Goal: Task Accomplishment & Management: Manage account settings

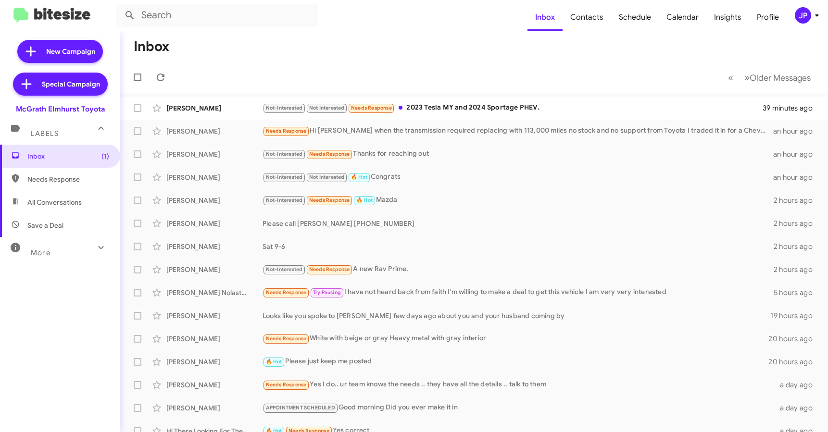
click at [802, 21] on div "JP" at bounding box center [803, 15] width 16 height 16
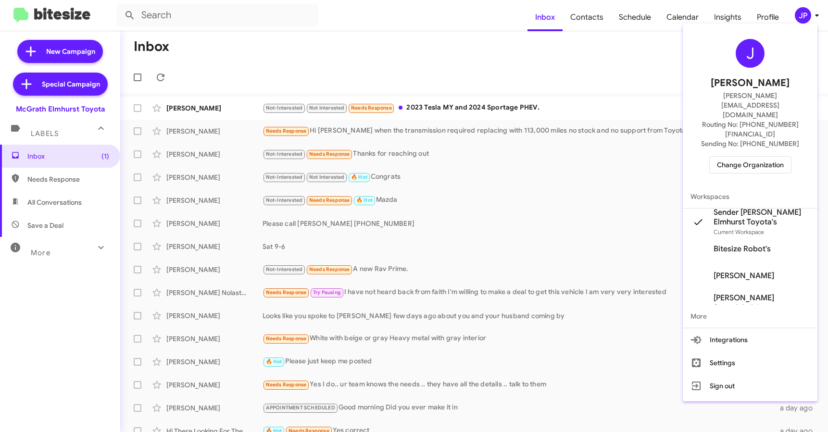
click at [777, 156] on button "Change Organization" at bounding box center [750, 164] width 82 height 17
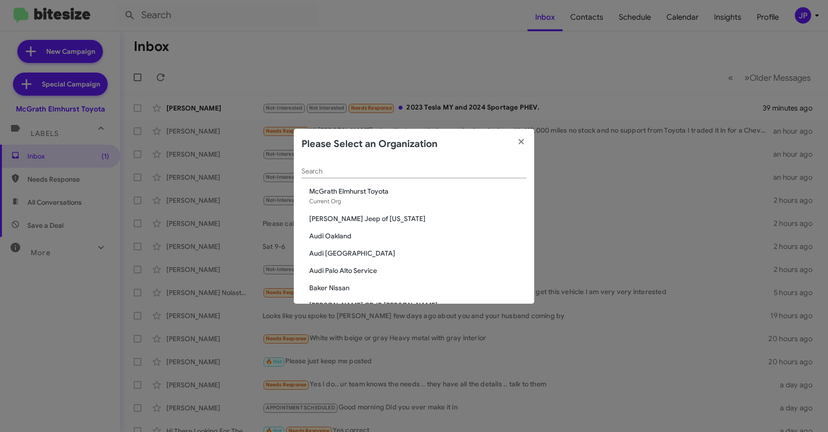
click at [436, 166] on div "Search" at bounding box center [414, 169] width 225 height 19
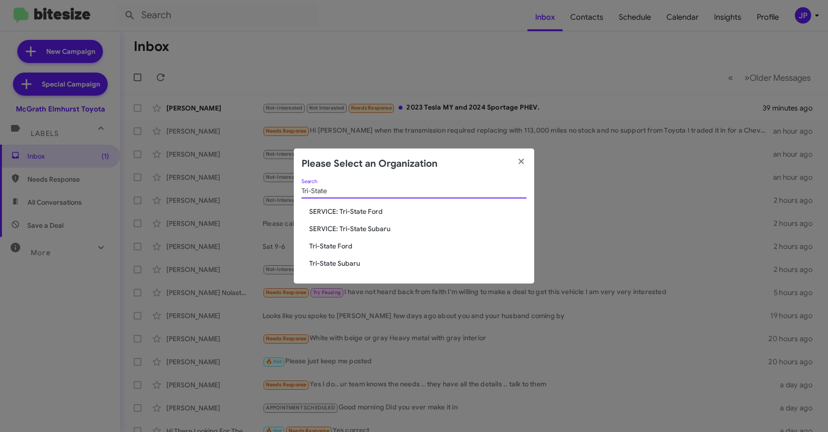
type input "Tri-State"
click at [333, 248] on span "Tri-State Ford" at bounding box center [417, 246] width 217 height 10
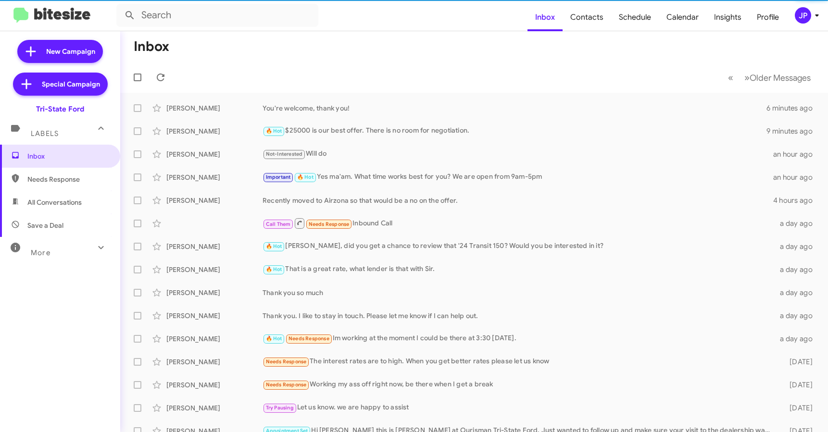
click at [65, 252] on div "More" at bounding box center [51, 249] width 86 height 18
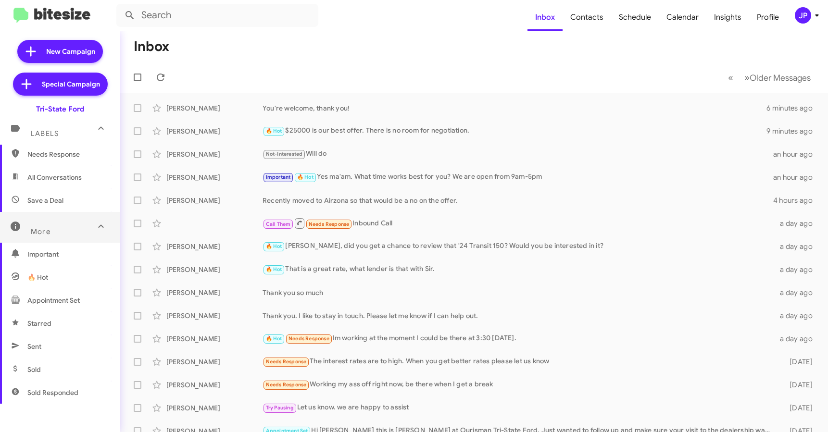
scroll to position [166, 0]
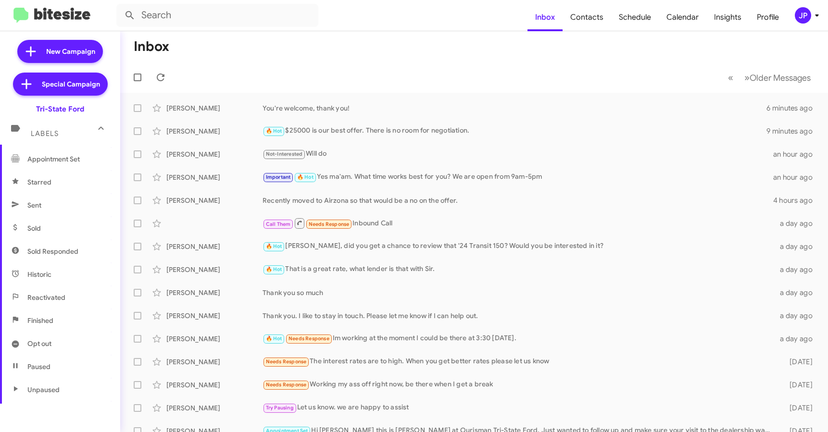
click at [54, 236] on span "Sold" at bounding box center [60, 228] width 120 height 23
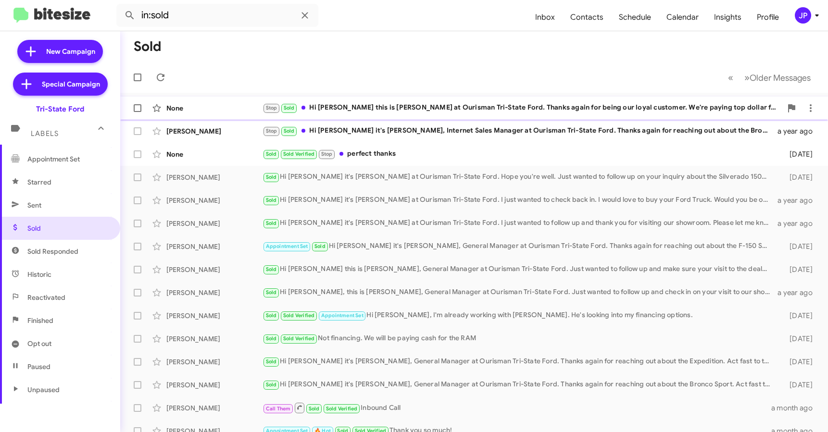
click at [219, 113] on div "None Stop Sold Hi Emily this is Derek Haga at Ourisman Tri-State Ford. Thanks a…" at bounding box center [474, 108] width 692 height 19
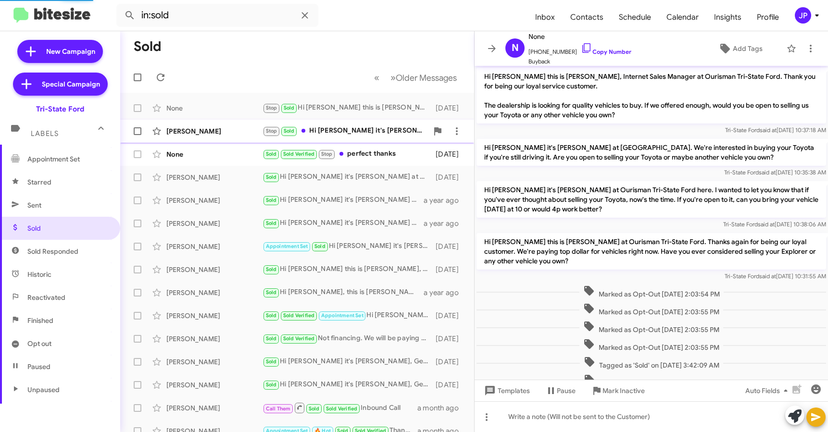
scroll to position [115, 0]
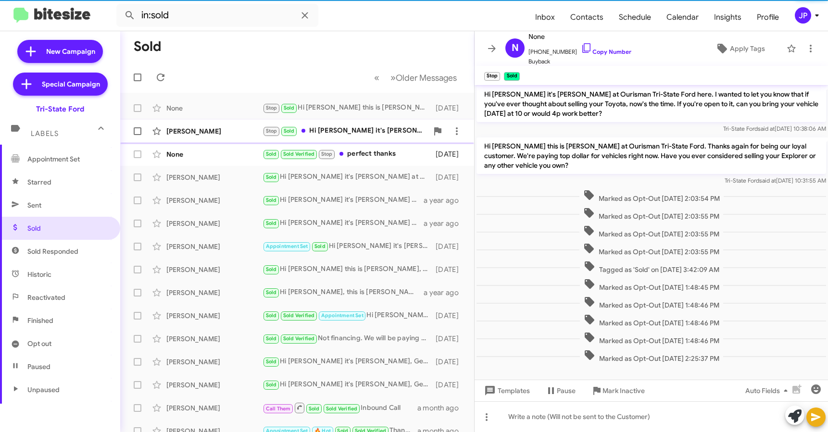
click at [219, 128] on div "Kristy Henderson" at bounding box center [214, 131] width 96 height 10
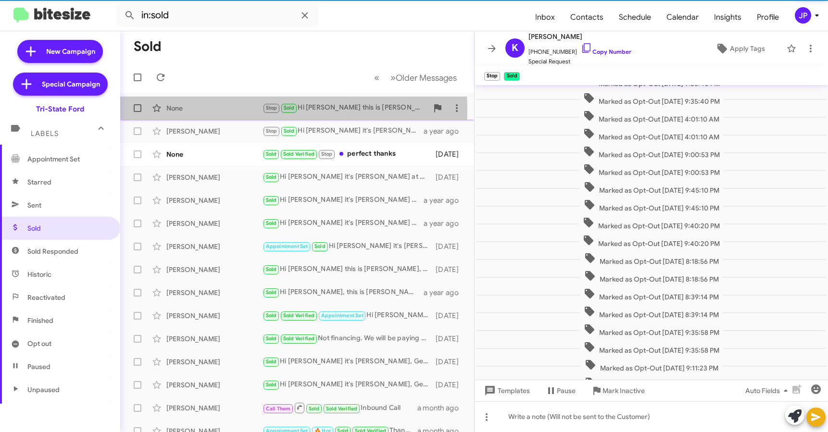
click at [223, 110] on div "None" at bounding box center [214, 108] width 96 height 10
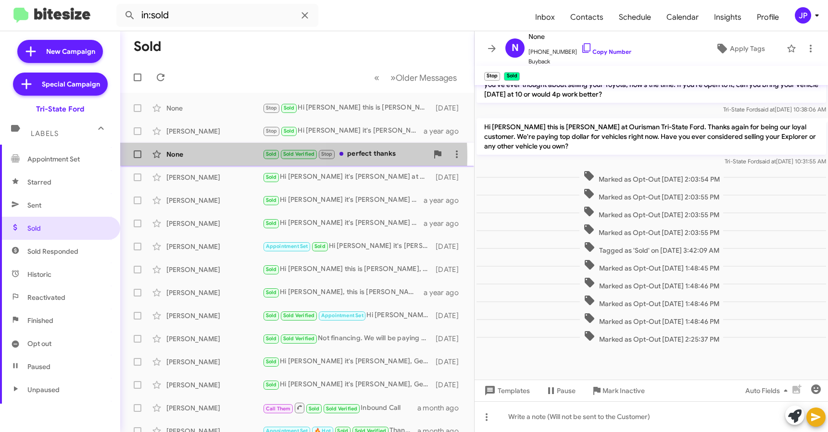
click at [212, 156] on div "None" at bounding box center [214, 155] width 96 height 10
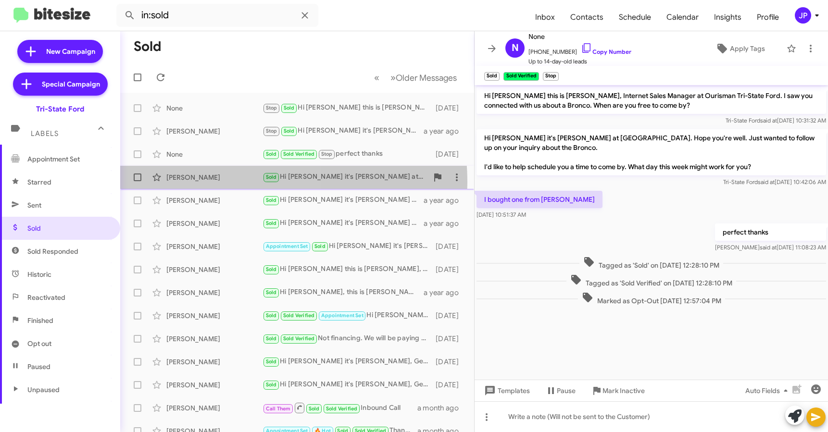
click at [211, 183] on div "Benjamin Clash Sold Hi Benjamin it's Derek Haga at Ourisman Tri-State Ford. Hop…" at bounding box center [297, 177] width 339 height 19
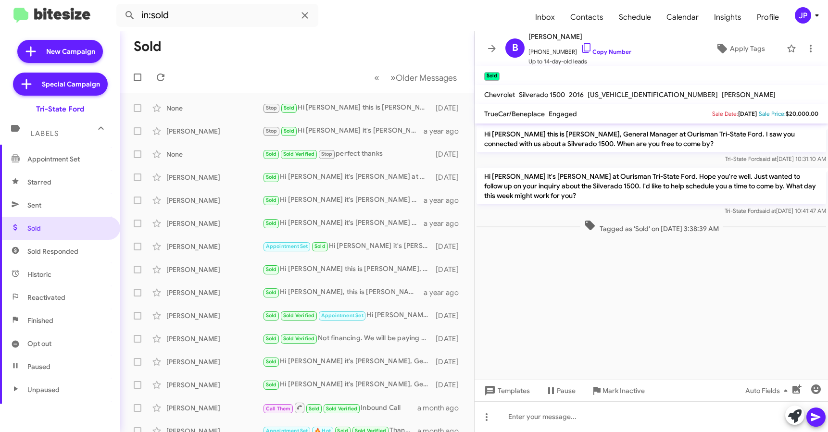
click at [63, 248] on span "Sold Responded" at bounding box center [52, 252] width 51 height 10
type input "in:sold-verified"
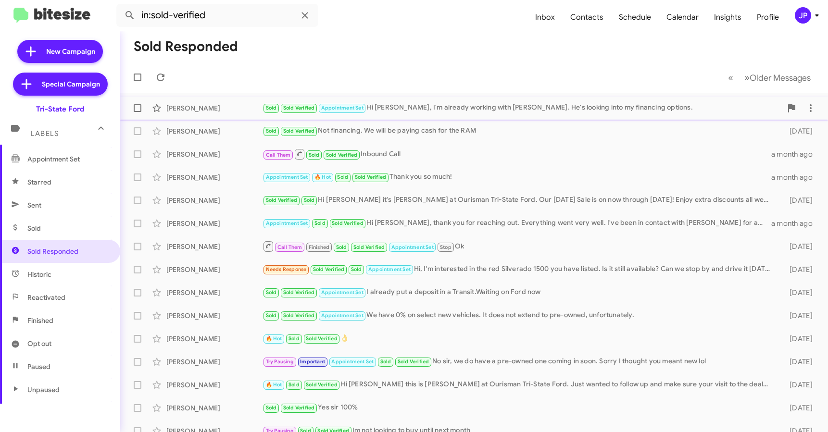
click at [220, 112] on div "Chandra Hutchinson" at bounding box center [214, 108] width 96 height 10
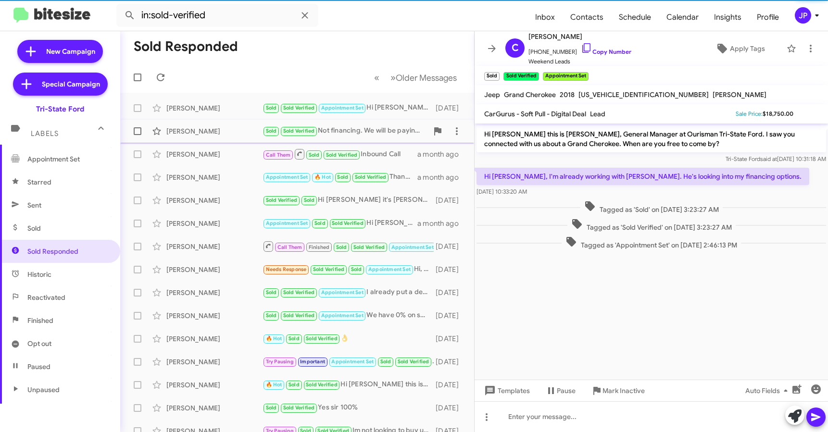
click at [222, 129] on div "Jay Mahanti" at bounding box center [214, 131] width 96 height 10
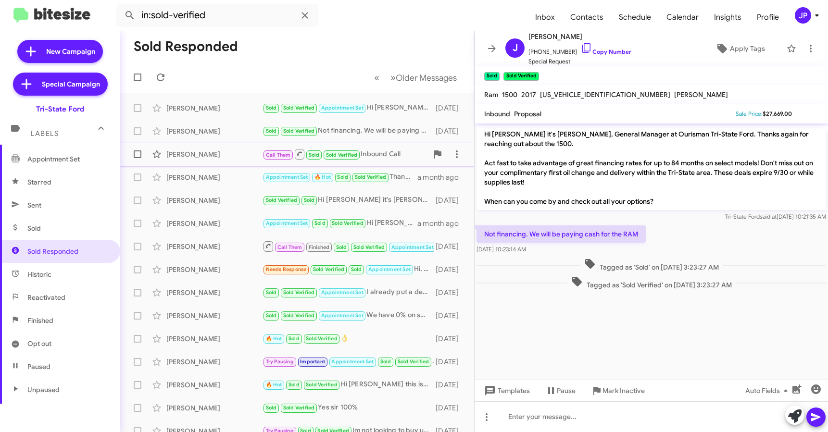
click at [238, 165] on span "Chris P Call Them Sold Sold Verified Inbound Call a month ago" at bounding box center [297, 154] width 354 height 23
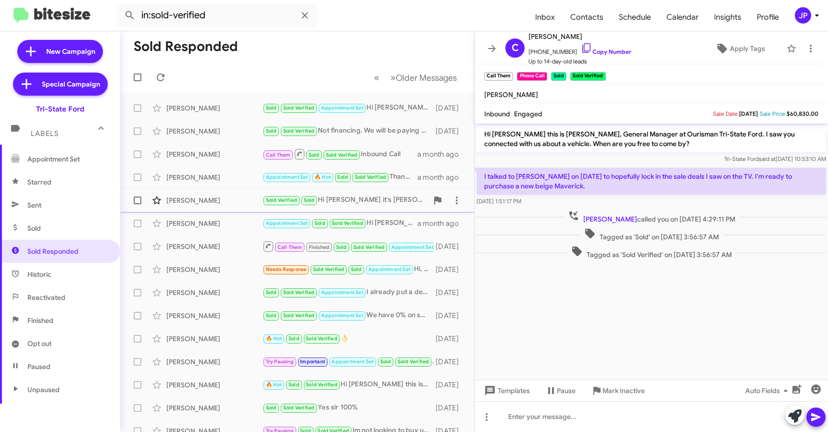
drag, startPoint x: 206, startPoint y: 182, endPoint x: 155, endPoint y: 196, distance: 53.0
click at [206, 182] on div "Frank Campbell" at bounding box center [214, 178] width 96 height 10
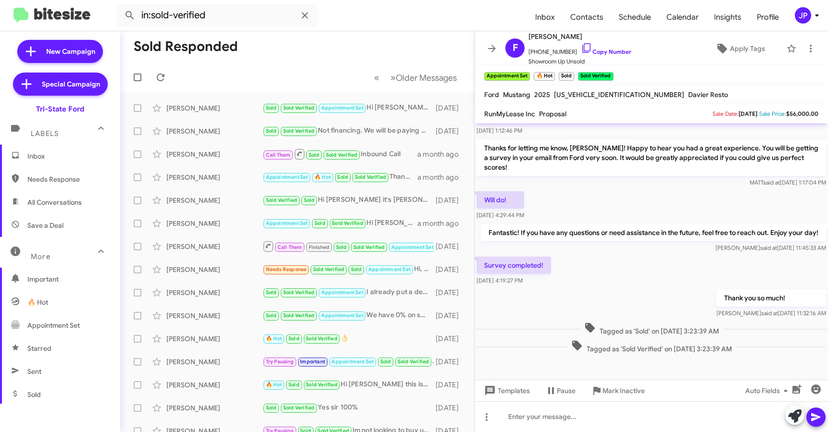
click at [43, 164] on span "Inbox" at bounding box center [60, 156] width 120 height 23
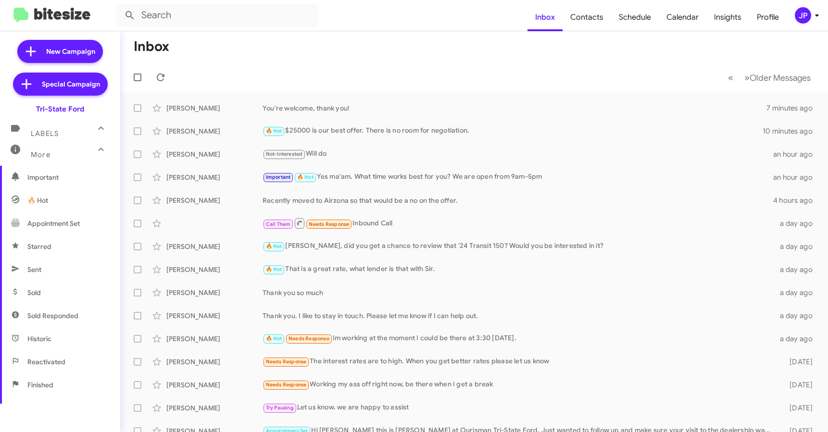
scroll to position [7, 0]
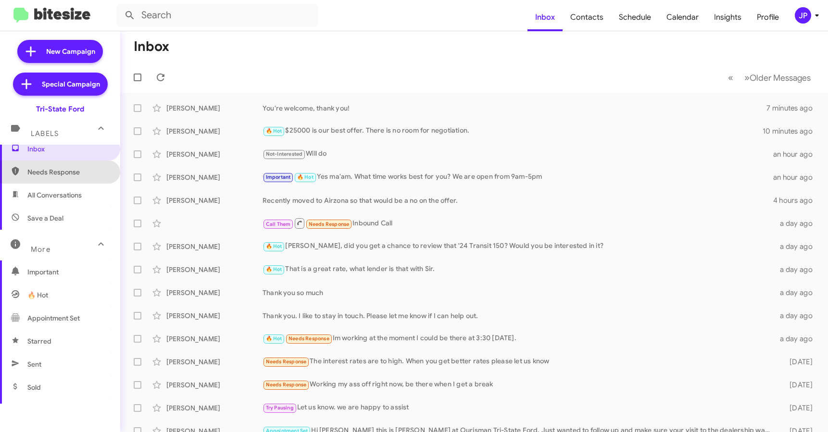
click at [60, 178] on span "Needs Response" at bounding box center [60, 172] width 120 height 23
type input "in:needs-response"
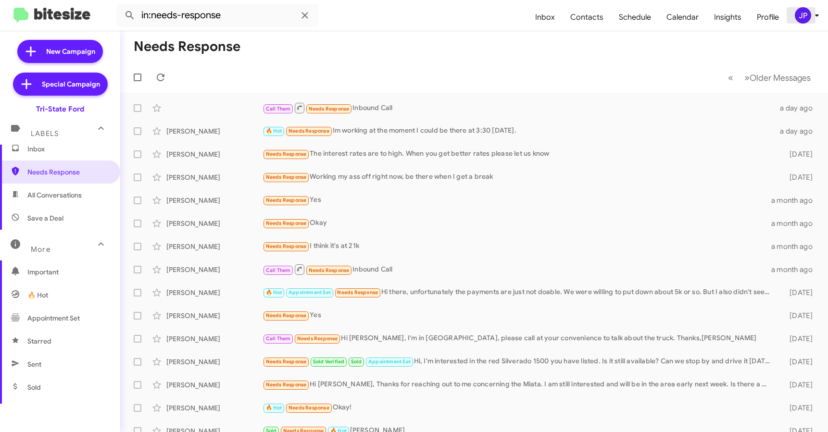
click at [803, 9] on div "JP" at bounding box center [803, 15] width 16 height 16
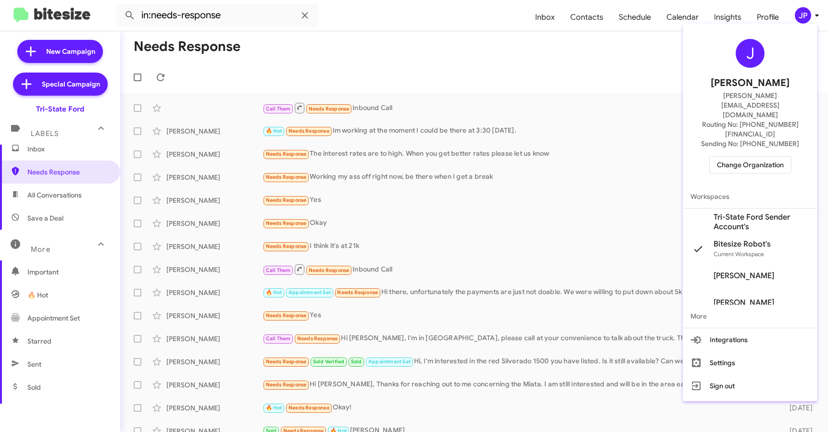
click at [766, 157] on span "Change Organization" at bounding box center [750, 165] width 67 height 16
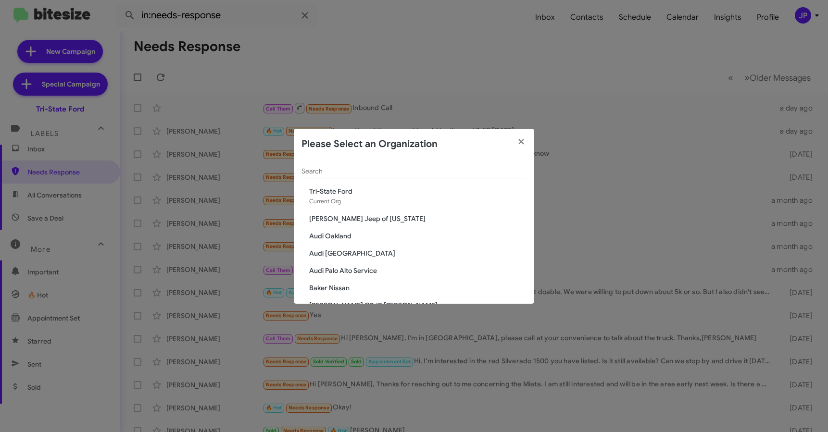
click at [390, 174] on input "Search" at bounding box center [414, 172] width 225 height 8
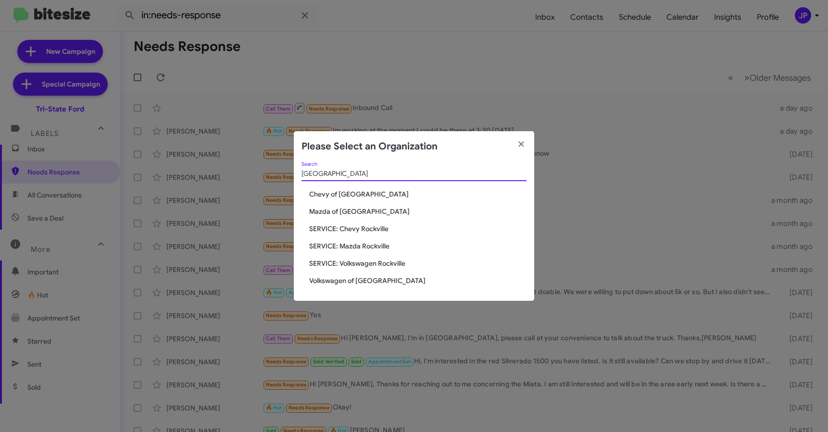
type input "Rockville"
click at [349, 193] on span "Chevy of [GEOGRAPHIC_DATA]" at bounding box center [417, 194] width 217 height 10
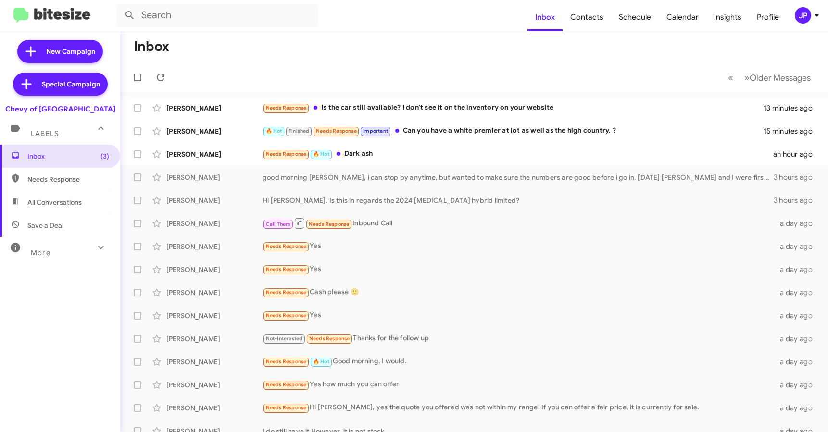
click at [104, 242] on mat-expansion-panel-header "More" at bounding box center [60, 248] width 120 height 23
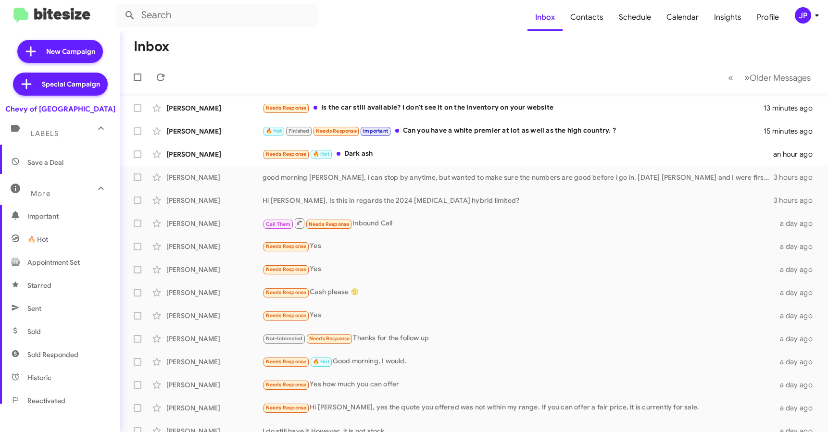
scroll to position [66, 0]
click at [87, 348] on span "Sold Responded" at bounding box center [60, 351] width 120 height 23
type input "in:sold-verified"
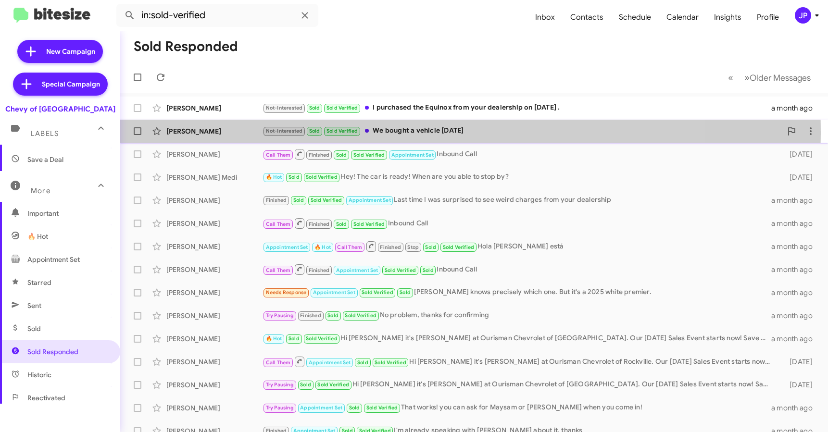
click at [213, 132] on div "Tom Pinkiert" at bounding box center [214, 131] width 96 height 10
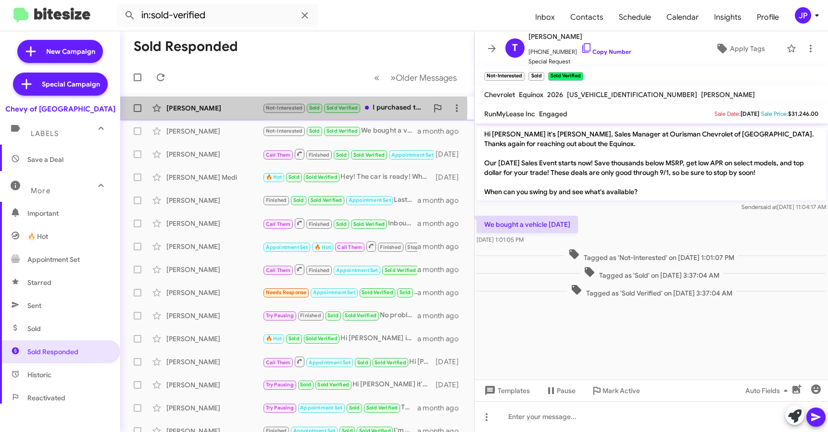
click at [210, 110] on div "Sam Somuah" at bounding box center [214, 108] width 96 height 10
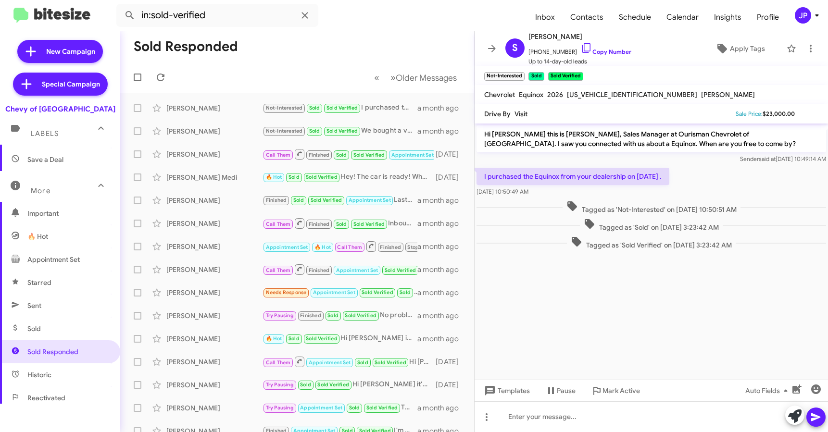
click at [794, 16] on span "JP" at bounding box center [808, 15] width 29 height 16
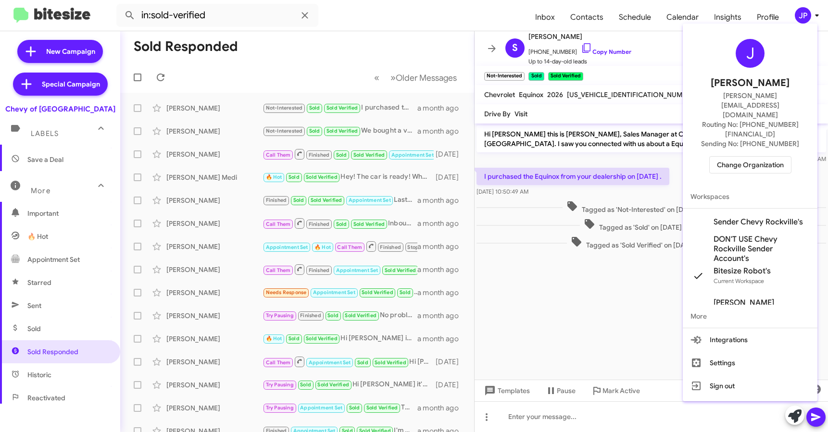
click at [724, 157] on span "Change Organization" at bounding box center [750, 165] width 67 height 16
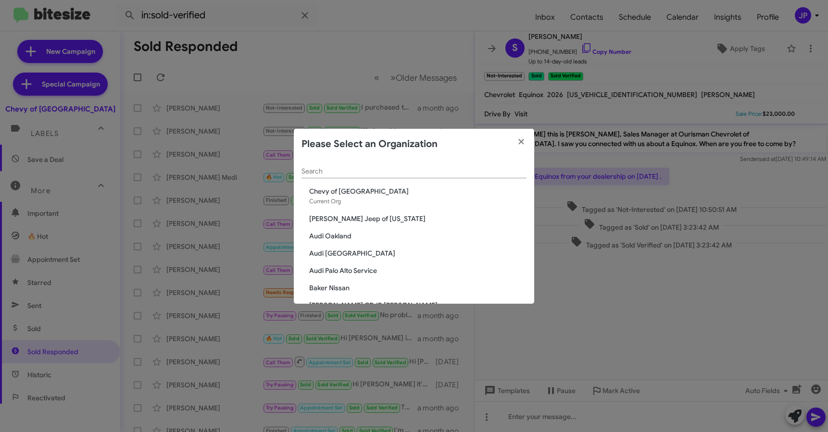
click at [421, 171] on input "Search" at bounding box center [414, 172] width 225 height 8
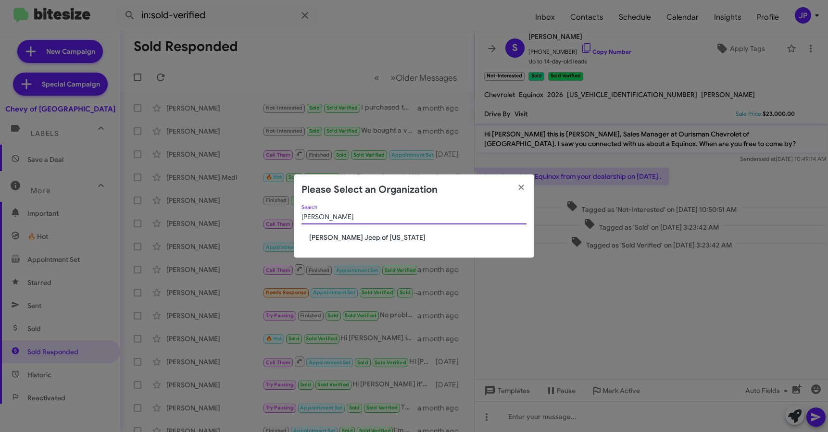
type input "adams"
click at [376, 233] on span "[PERSON_NAME] Jeep of [US_STATE]" at bounding box center [417, 238] width 217 height 10
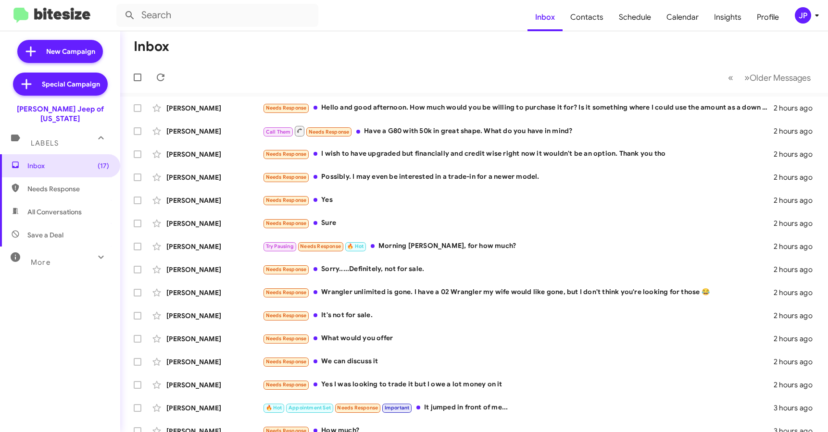
click at [798, 14] on div "JP" at bounding box center [803, 15] width 16 height 16
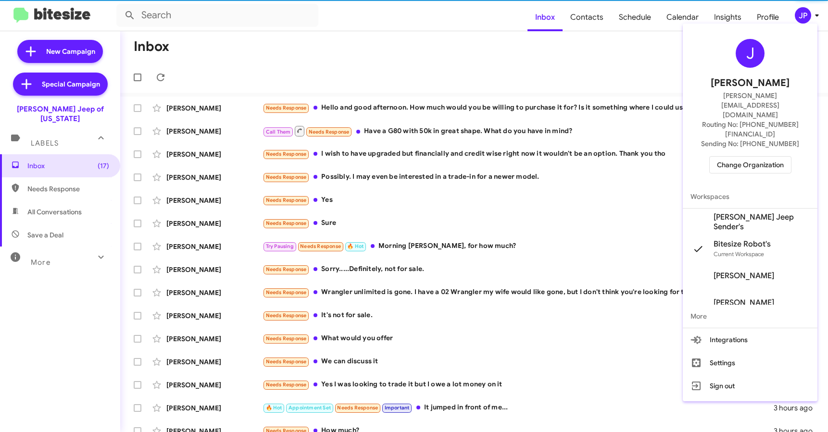
click at [760, 145] on div "J Jamie Payton jamie@bitesize.co Routing No: +1 (443) 564-4560 Sending No: +1 (…" at bounding box center [750, 106] width 135 height 158
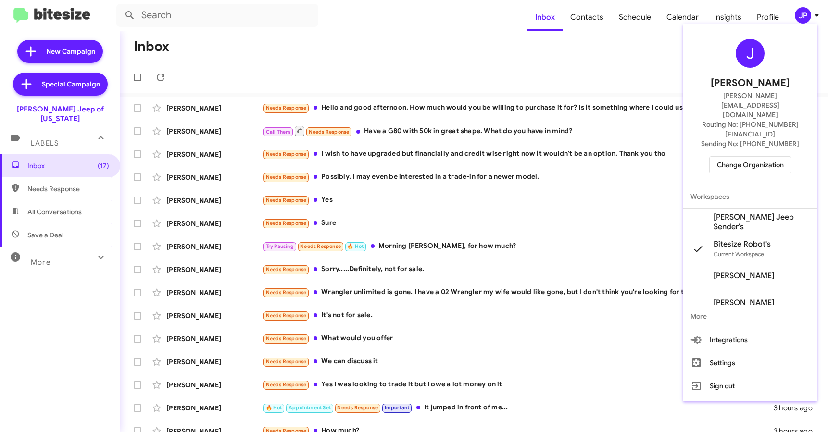
click at [761, 157] on span "Change Organization" at bounding box center [750, 165] width 67 height 16
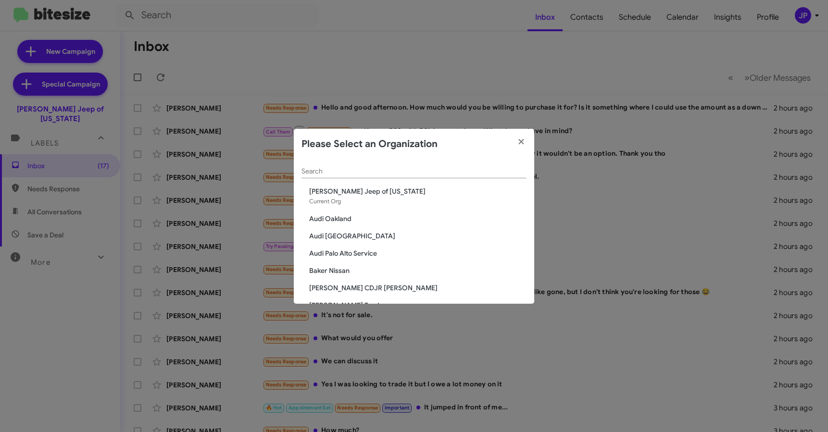
click at [357, 166] on div "Search" at bounding box center [414, 169] width 225 height 19
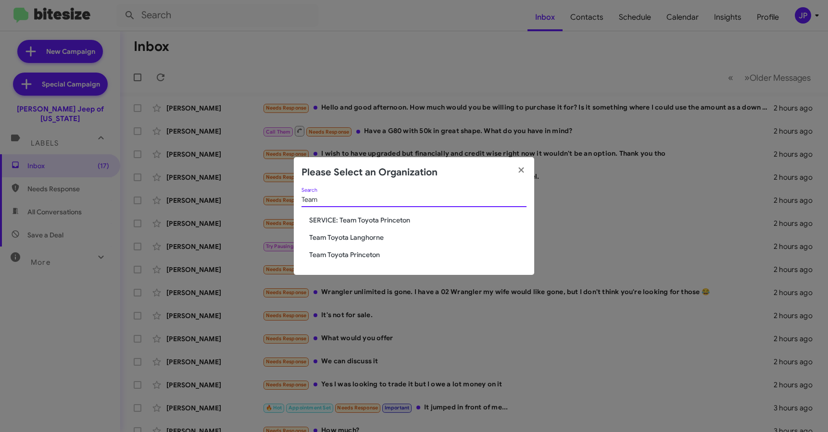
type input "Team"
click at [364, 240] on span "Team Toyota Langhorne" at bounding box center [417, 238] width 217 height 10
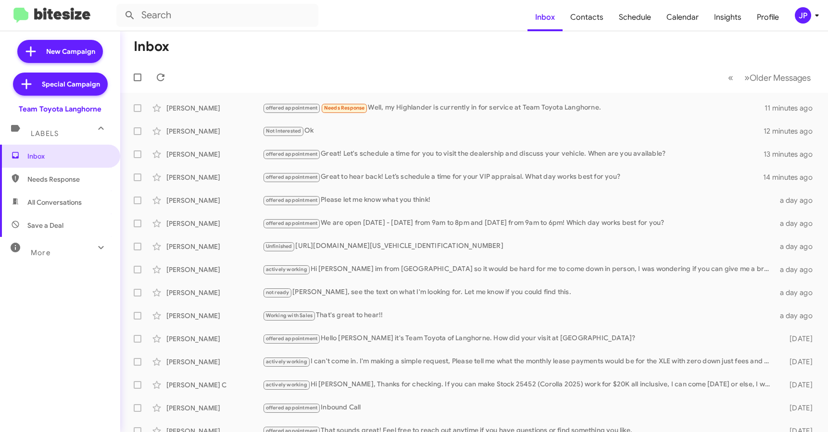
click at [43, 257] on span "More" at bounding box center [41, 253] width 20 height 9
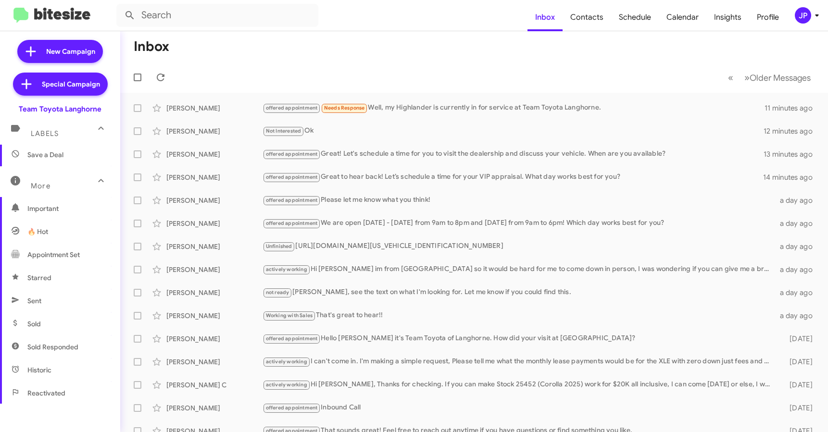
scroll to position [72, 0]
click at [66, 342] on span "Sold Responded" at bounding box center [52, 346] width 51 height 10
type input "in:sold-verified"
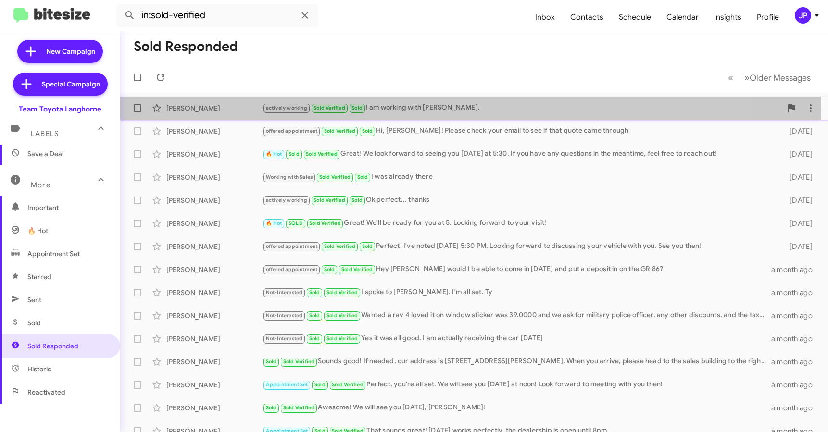
click at [420, 116] on div "Linda Hayward actively working Sold Verified Sold I am working with Felicia. 10…" at bounding box center [474, 108] width 692 height 19
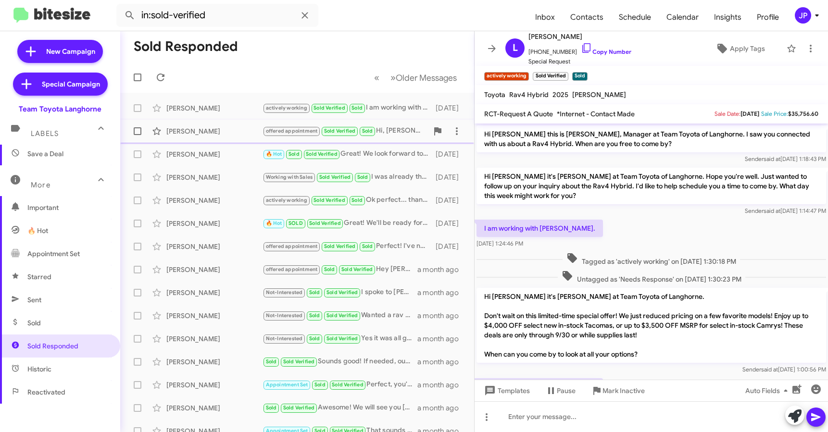
click at [239, 135] on div "John Mccourt" at bounding box center [214, 131] width 96 height 10
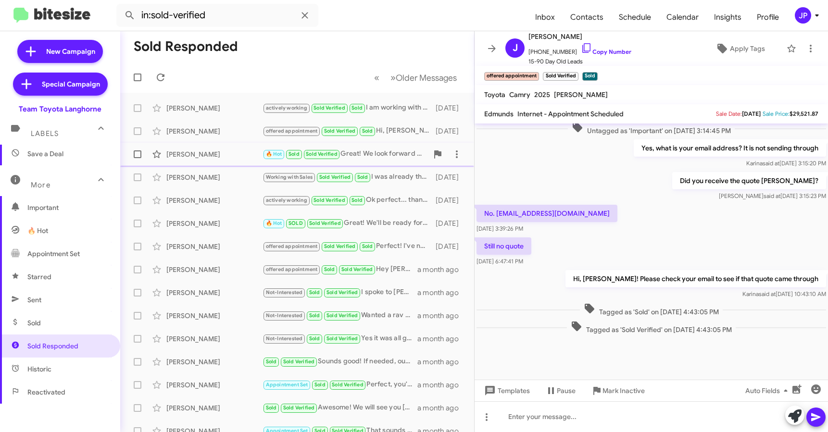
click at [239, 164] on span "Claudya Elefante 🔥 Hot Sold Sold Verified Great! We look forward to seeing you …" at bounding box center [297, 154] width 354 height 23
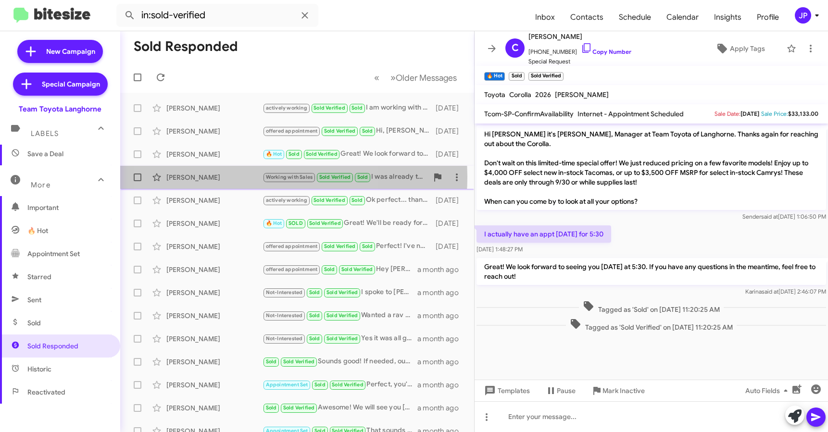
click at [239, 177] on div "Eddie Southgate" at bounding box center [214, 178] width 96 height 10
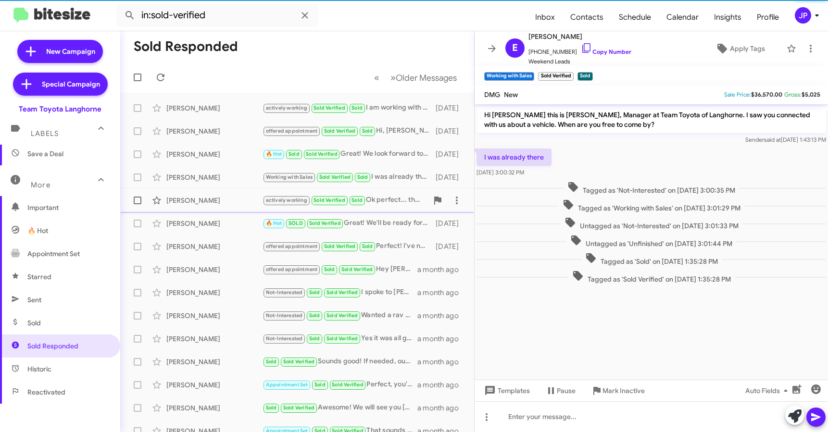
click at [248, 199] on div "Steven Evans" at bounding box center [214, 201] width 96 height 10
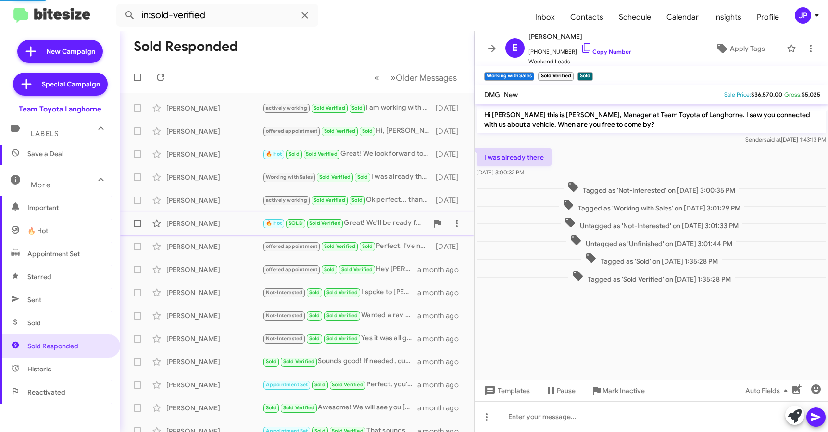
scroll to position [184, 0]
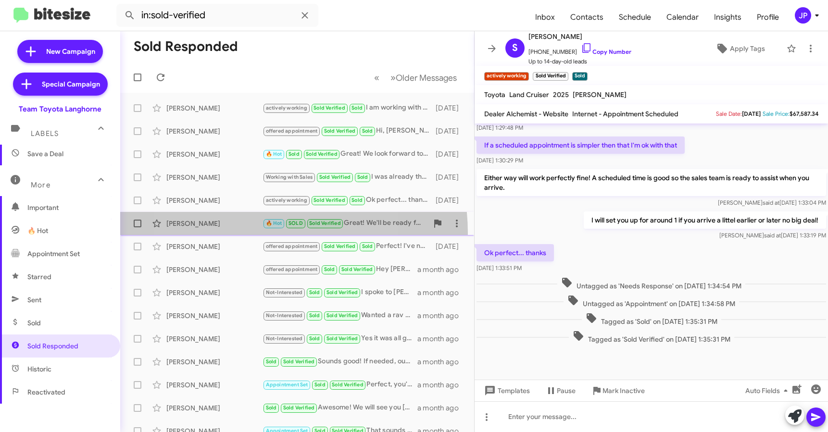
click at [250, 233] on span "David Berreondo 🔥 Hot SOLD Sold Verified Great! We'll be ready for you at 5. Lo…" at bounding box center [297, 223] width 354 height 23
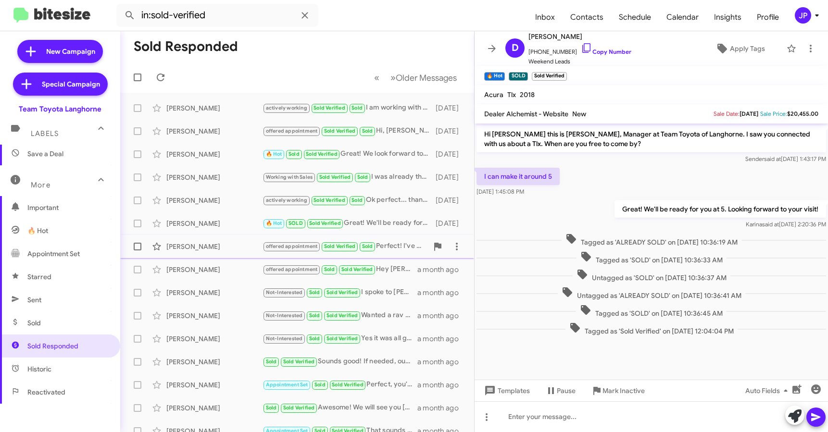
click at [244, 248] on div "Thomas Coulter" at bounding box center [214, 247] width 96 height 10
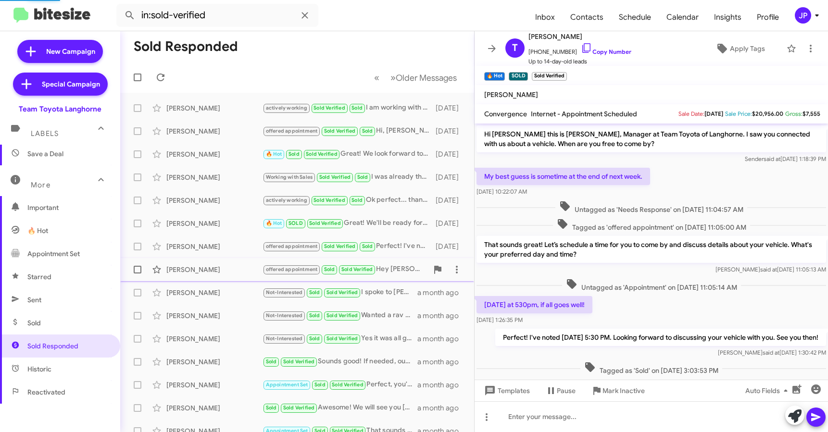
scroll to position [49, 0]
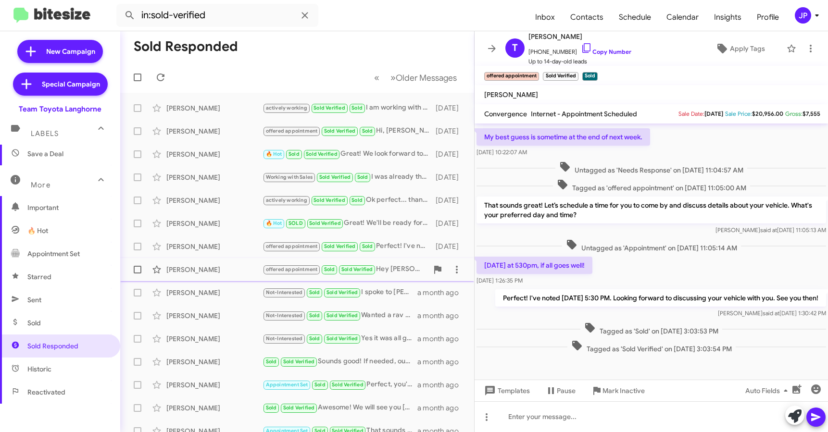
click at [246, 276] on div "Alexander Pestridge offered appointment Sold Sold Verified Hey Chris would I be…" at bounding box center [297, 269] width 339 height 19
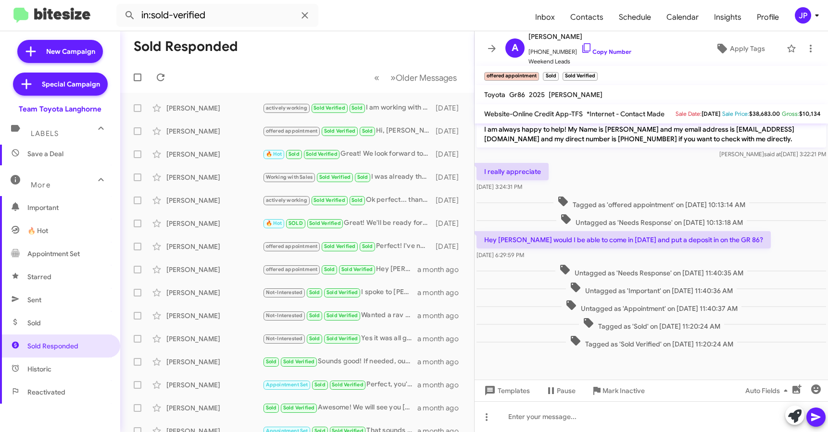
click at [789, 18] on button "JP" at bounding box center [802, 15] width 31 height 16
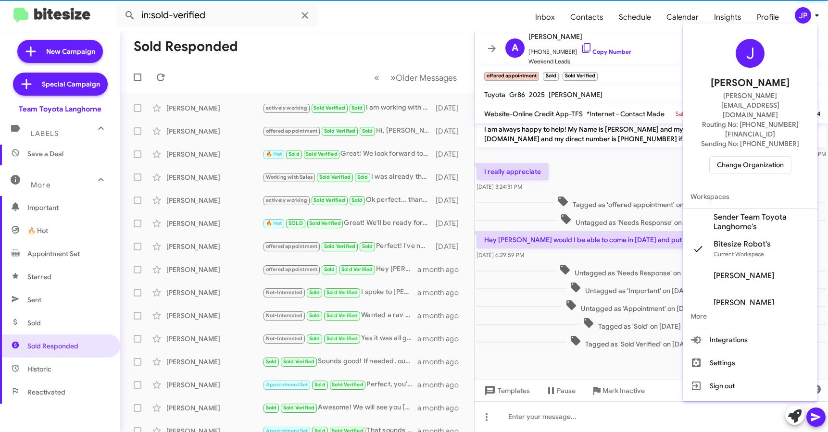
click at [748, 157] on span "Change Organization" at bounding box center [750, 165] width 67 height 16
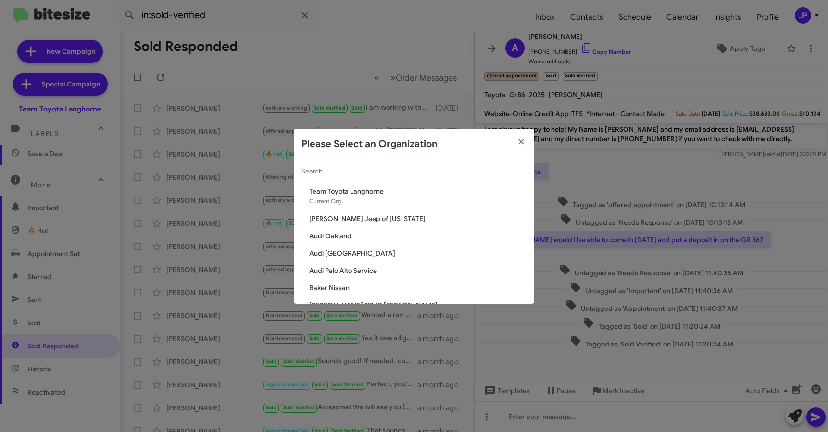
click at [503, 169] on input "Search" at bounding box center [414, 172] width 225 height 8
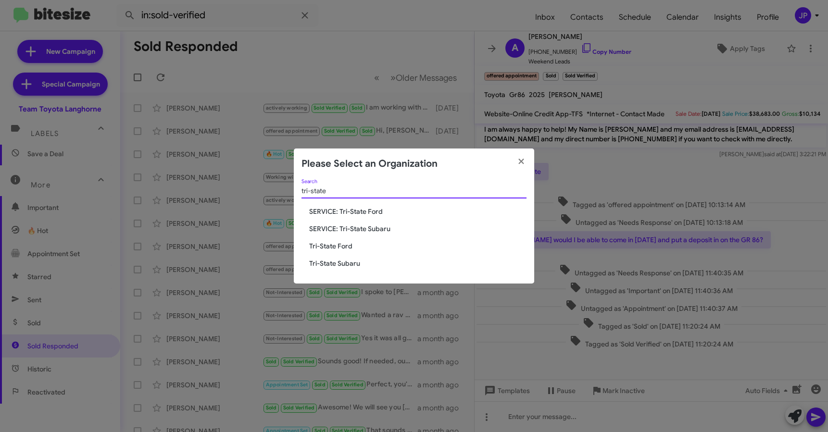
type input "tri-state"
click at [361, 213] on span "SERVICE: Tri-State Ford" at bounding box center [417, 212] width 217 height 10
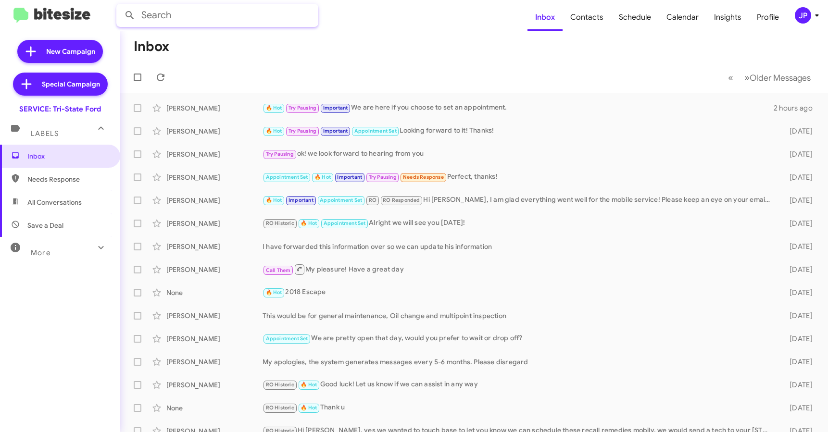
click at [246, 17] on input "text" at bounding box center [217, 15] width 202 height 23
type input "2405016178"
click at [120, 6] on button at bounding box center [129, 15] width 19 height 19
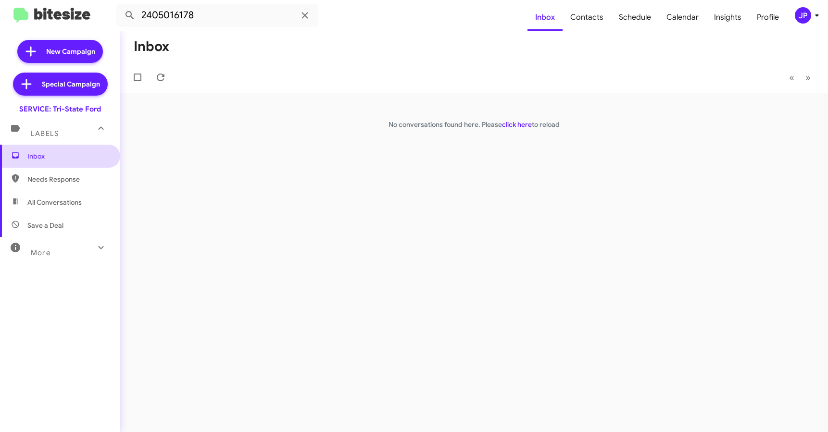
click at [44, 160] on span "Inbox" at bounding box center [68, 156] width 82 height 10
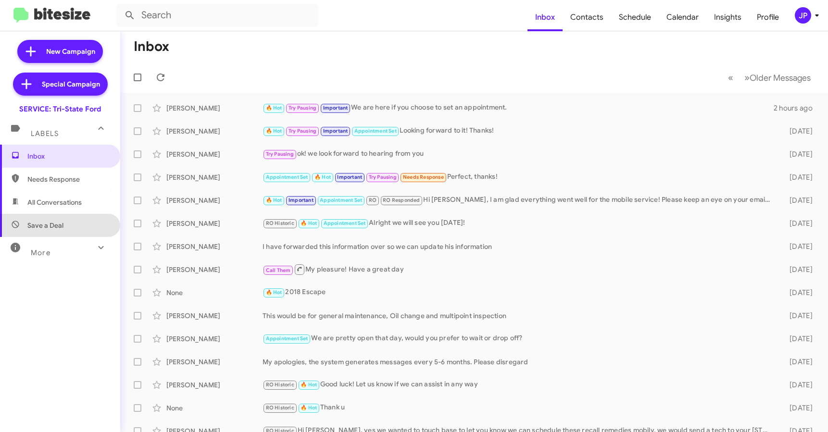
click at [63, 231] on span "Save a Deal" at bounding box center [60, 225] width 120 height 23
type input "in:not-interested"
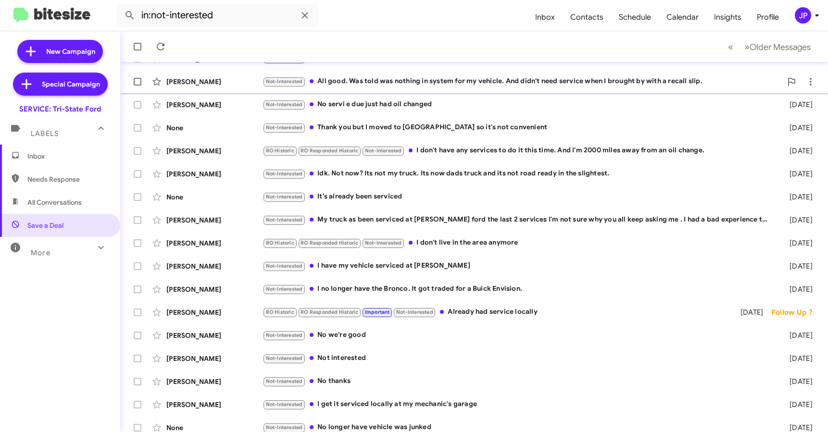
scroll to position [126, 0]
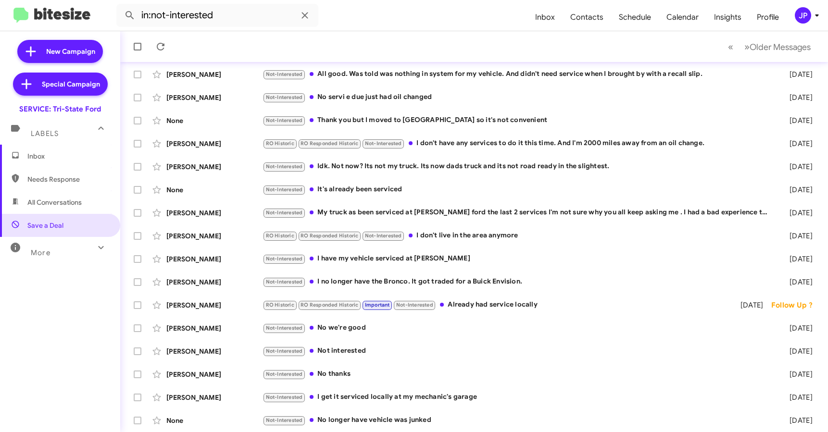
click at [804, 17] on div "JP" at bounding box center [803, 15] width 16 height 16
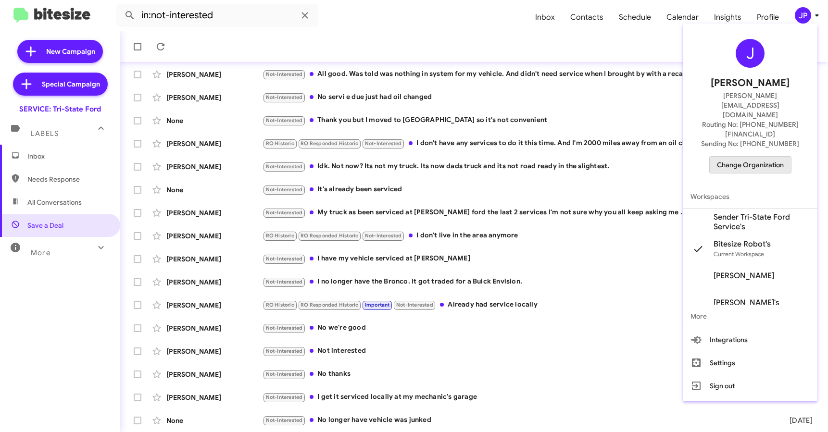
click at [770, 157] on span "Change Organization" at bounding box center [750, 165] width 67 height 16
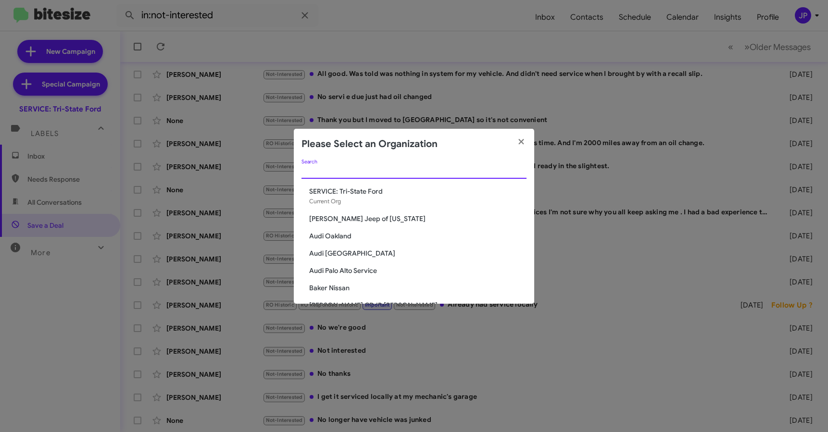
click at [481, 172] on input "Search" at bounding box center [414, 172] width 225 height 8
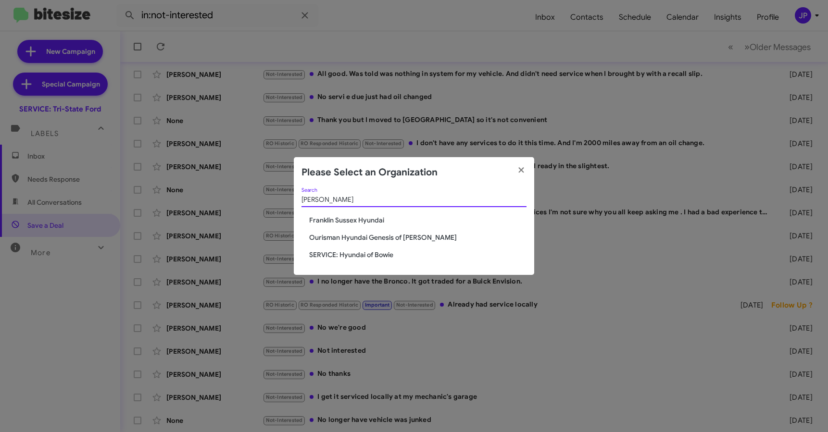
type input "[PERSON_NAME]"
click at [368, 254] on span "SERVICE: Hyundai of Bowie" at bounding box center [417, 255] width 217 height 10
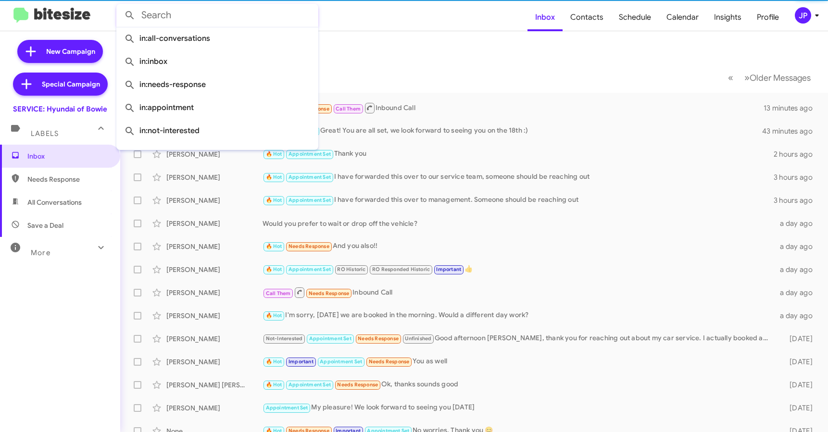
click at [197, 19] on input "text" at bounding box center [217, 15] width 202 height 23
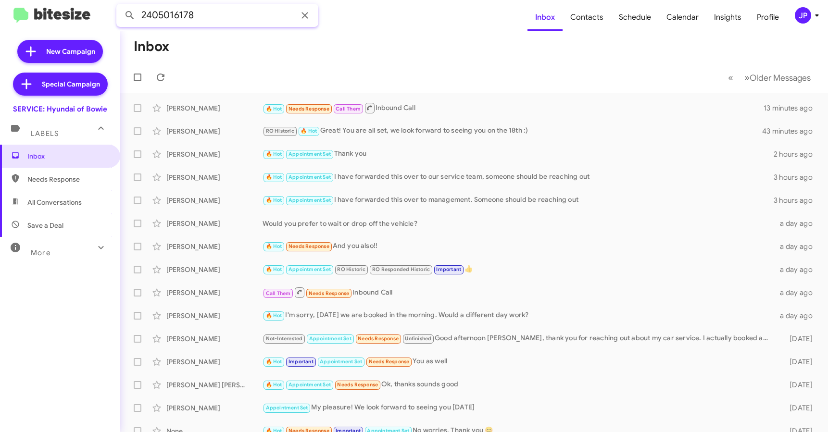
type input "2405016178"
click at [120, 6] on button at bounding box center [129, 15] width 19 height 19
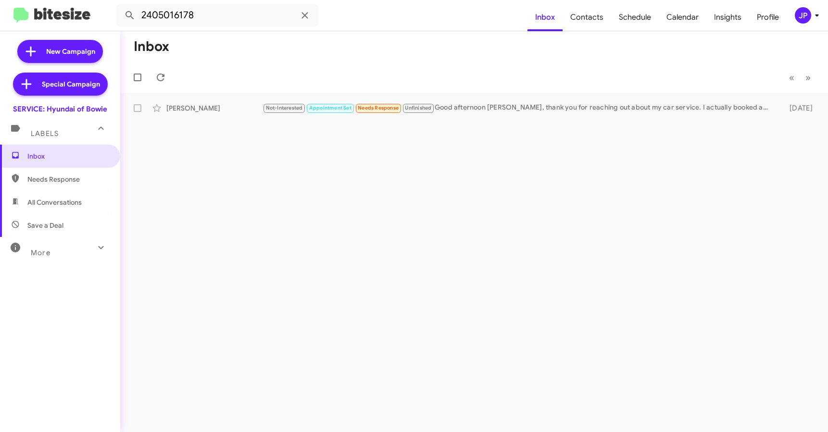
click at [814, 21] on span "JP" at bounding box center [808, 15] width 29 height 16
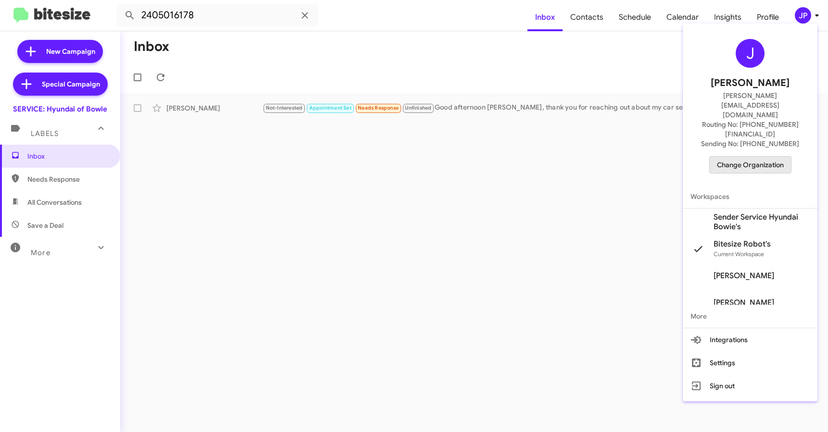
click at [768, 157] on span "Change Organization" at bounding box center [750, 165] width 67 height 16
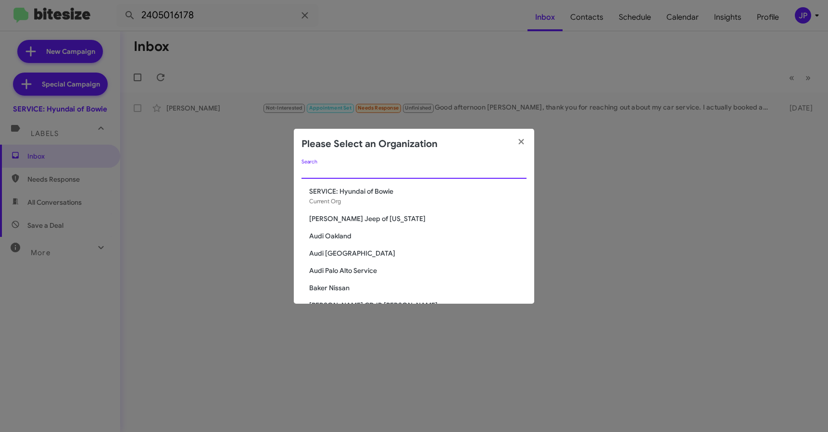
click at [390, 170] on input "Search" at bounding box center [414, 172] width 225 height 8
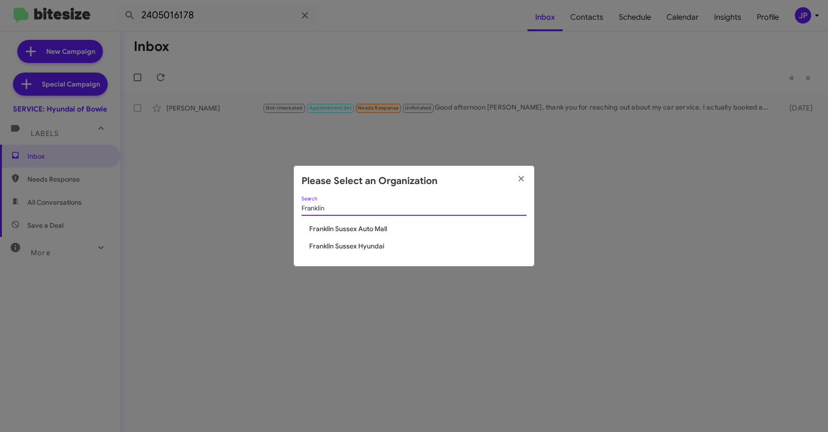
type input "Franklin"
click at [370, 251] on span "Franklin Sussex Hyundai" at bounding box center [417, 246] width 217 height 10
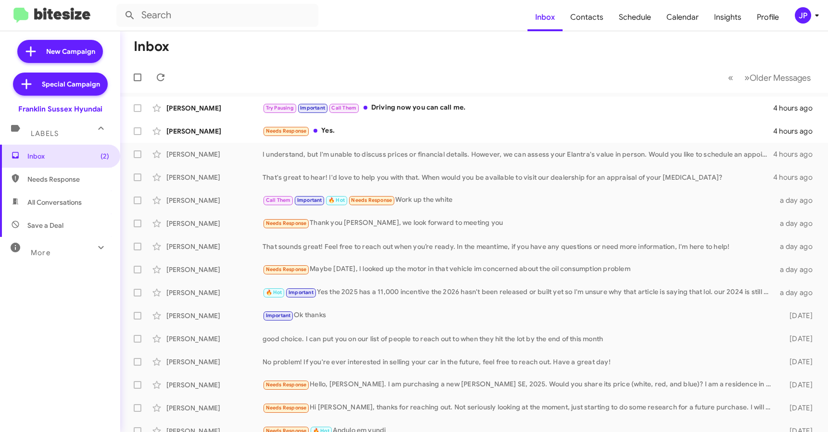
click at [24, 250] on div "More" at bounding box center [51, 249] width 86 height 18
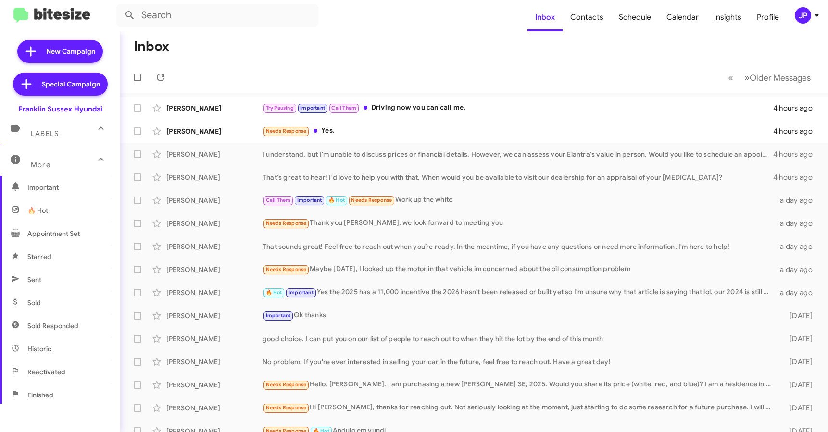
scroll to position [93, 0]
click at [60, 326] on span "Sold Responded" at bounding box center [52, 325] width 51 height 10
type input "in:sold-verified"
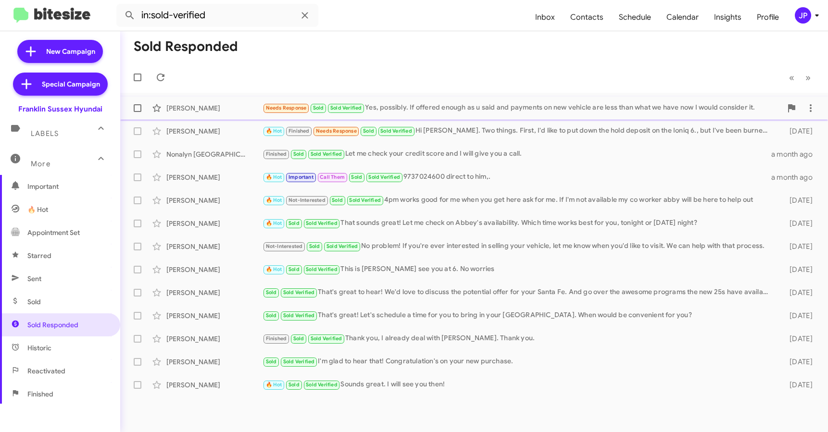
click at [225, 111] on div "Joni Millier" at bounding box center [214, 108] width 96 height 10
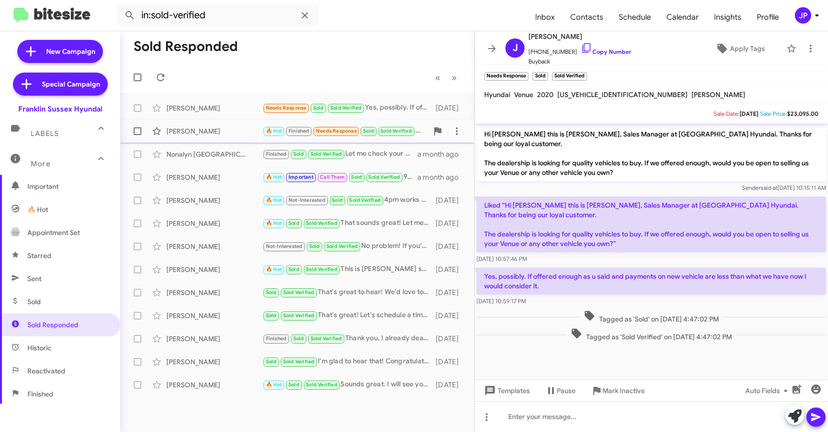
click at [224, 130] on div "Josh Bornstein" at bounding box center [214, 131] width 96 height 10
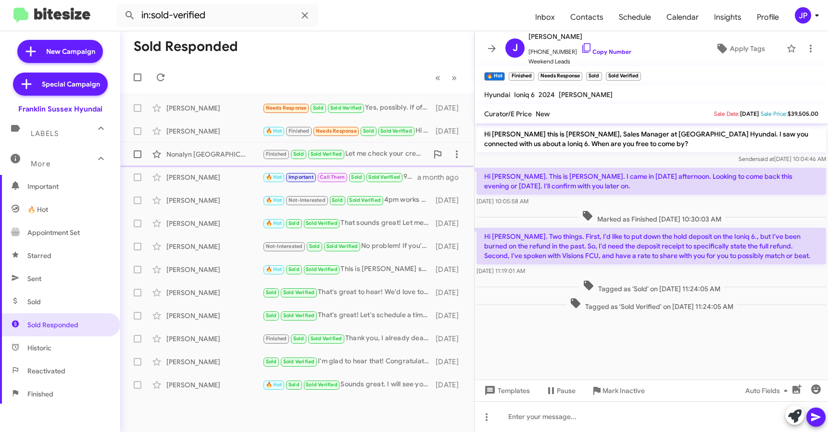
click at [223, 150] on div "Nonalyn Monaco" at bounding box center [214, 155] width 96 height 10
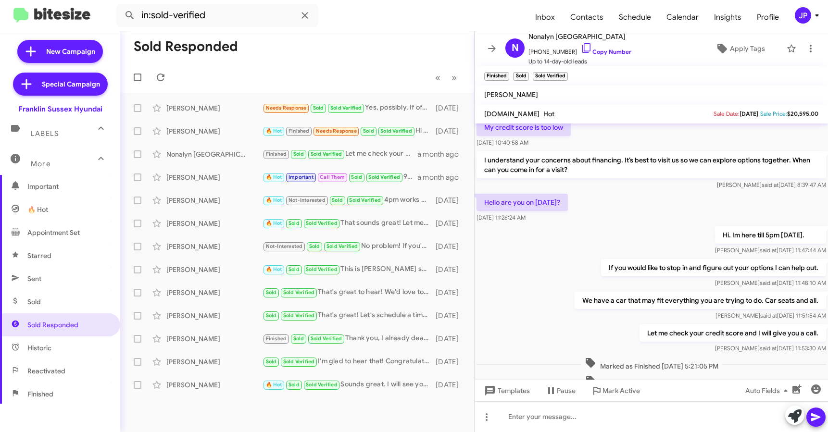
scroll to position [50, 0]
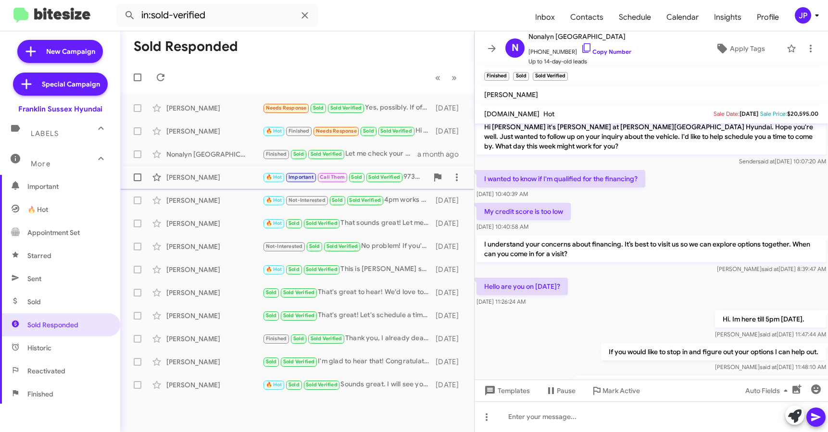
click at [227, 187] on span "Brett Hearn 🔥 Hot Important Call Them Sold Sold Verified 9737024600 direct to h…" at bounding box center [297, 177] width 354 height 23
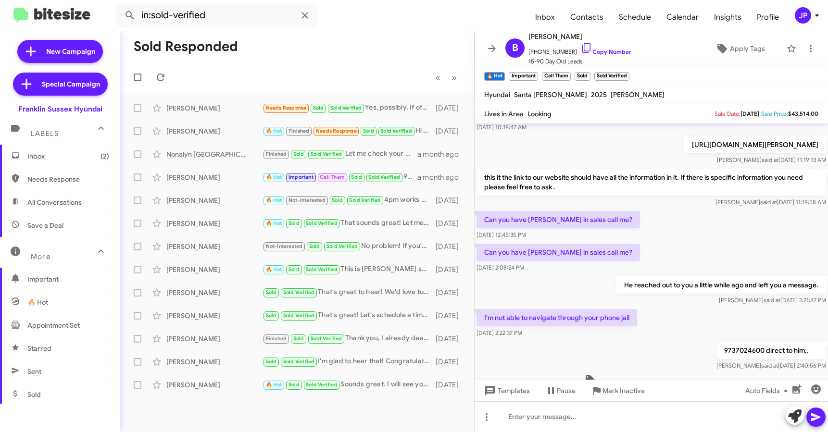
click at [64, 160] on span "Inbox (2)" at bounding box center [68, 156] width 82 height 10
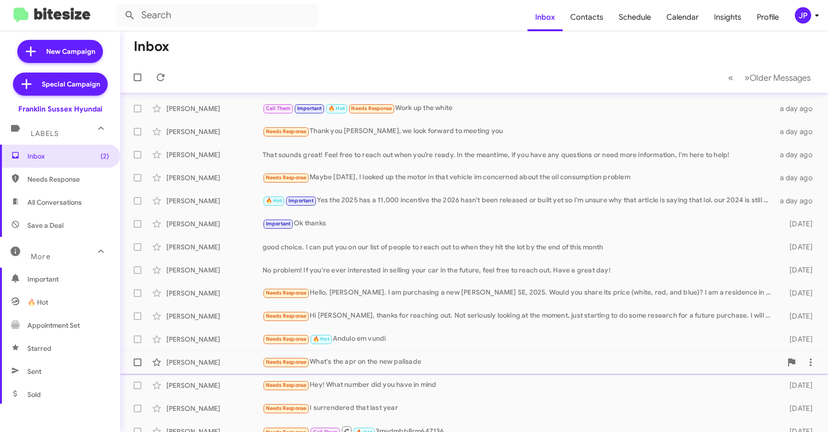
scroll to position [126, 0]
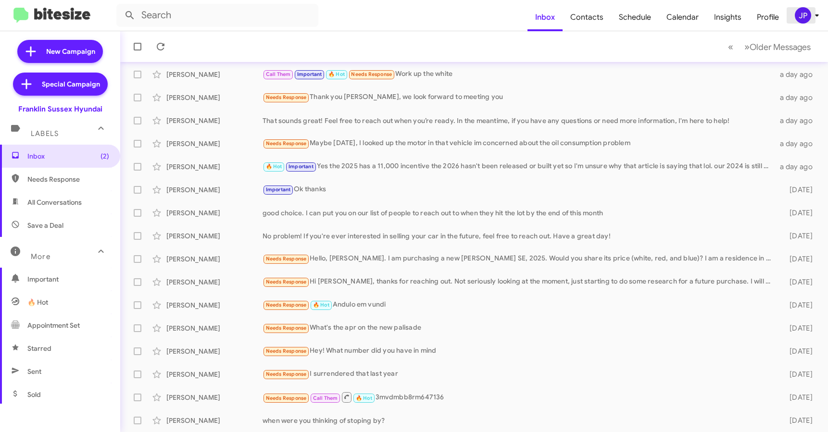
click at [809, 16] on div "JP" at bounding box center [803, 15] width 16 height 16
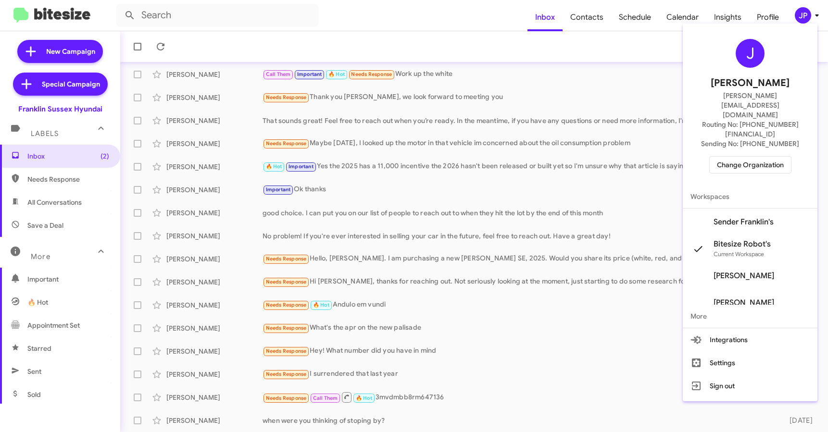
click at [762, 157] on span "Change Organization" at bounding box center [750, 165] width 67 height 16
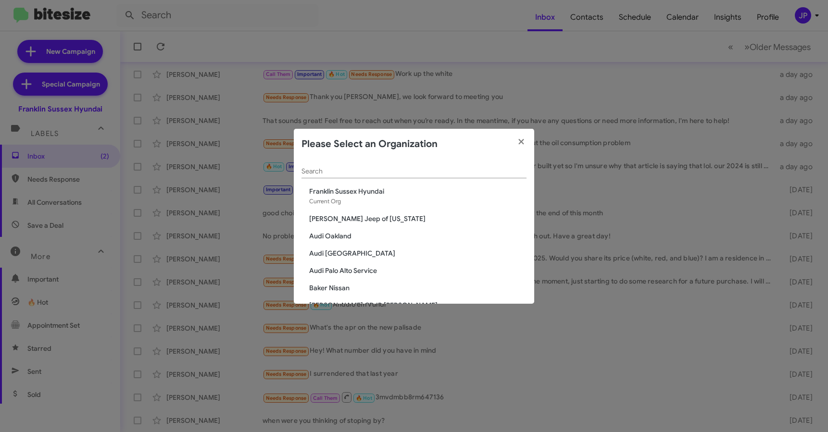
click at [431, 177] on div "Search" at bounding box center [414, 169] width 225 height 19
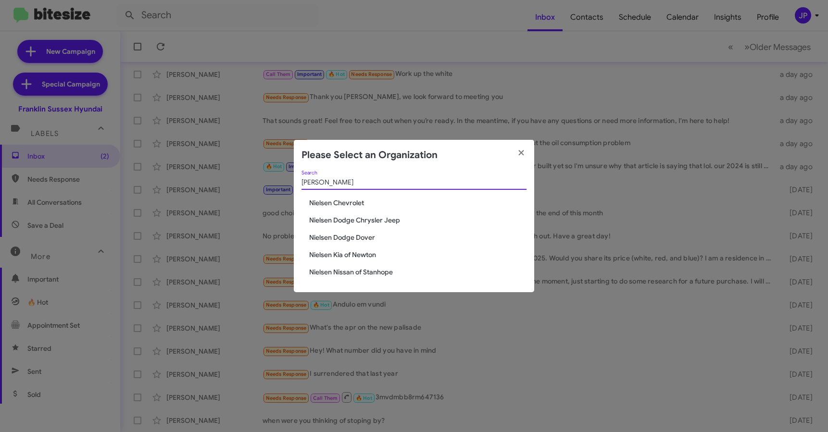
type input "Nielsen"
click at [372, 202] on span "Nielsen Chevrolet" at bounding box center [417, 203] width 217 height 10
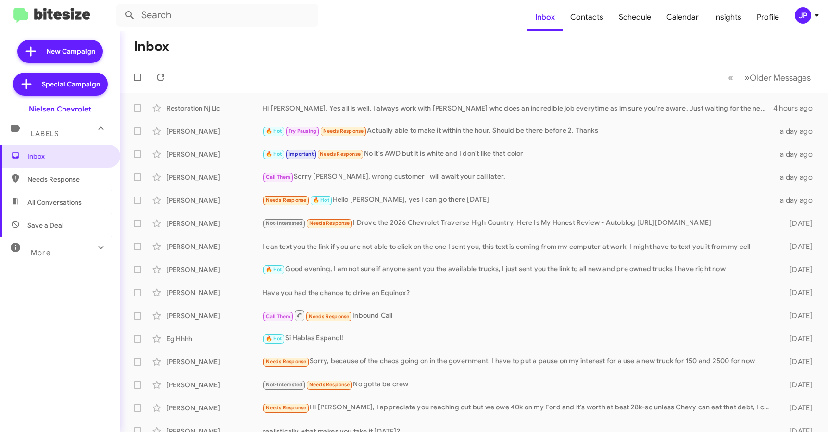
click at [51, 250] on div "More" at bounding box center [51, 249] width 86 height 18
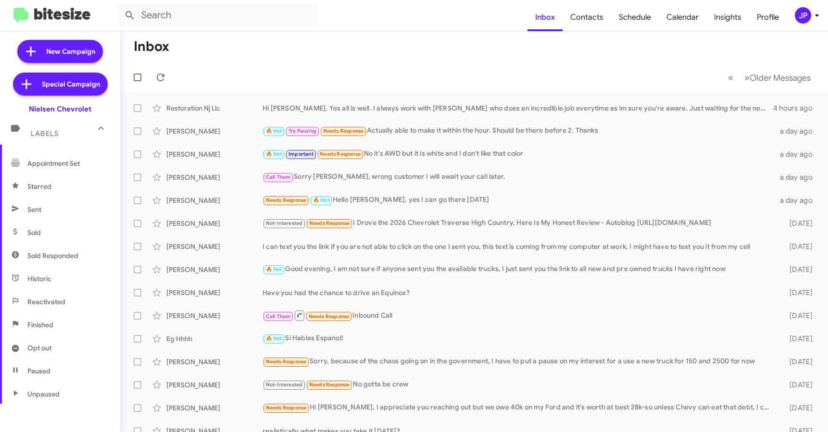
scroll to position [163, 0]
click at [58, 251] on span "Sold Responded" at bounding box center [52, 255] width 51 height 10
type input "in:sold-verified"
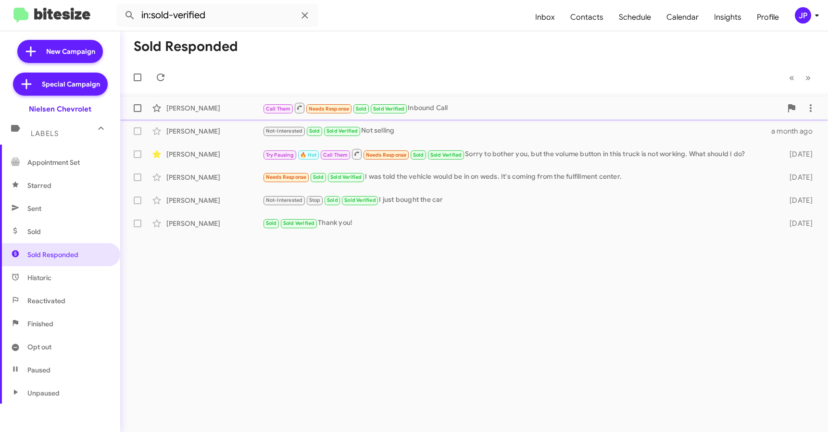
click at [218, 112] on div "[PERSON_NAME]" at bounding box center [214, 108] width 96 height 10
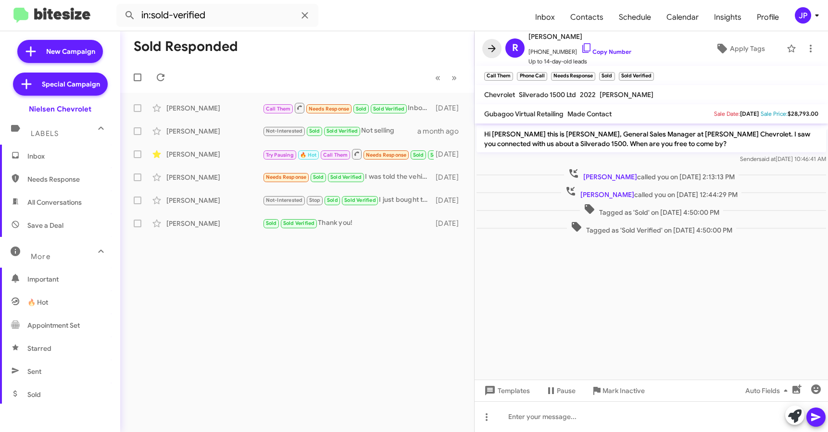
click at [490, 51] on icon at bounding box center [492, 49] width 12 height 12
